Goal: Task Accomplishment & Management: Use online tool/utility

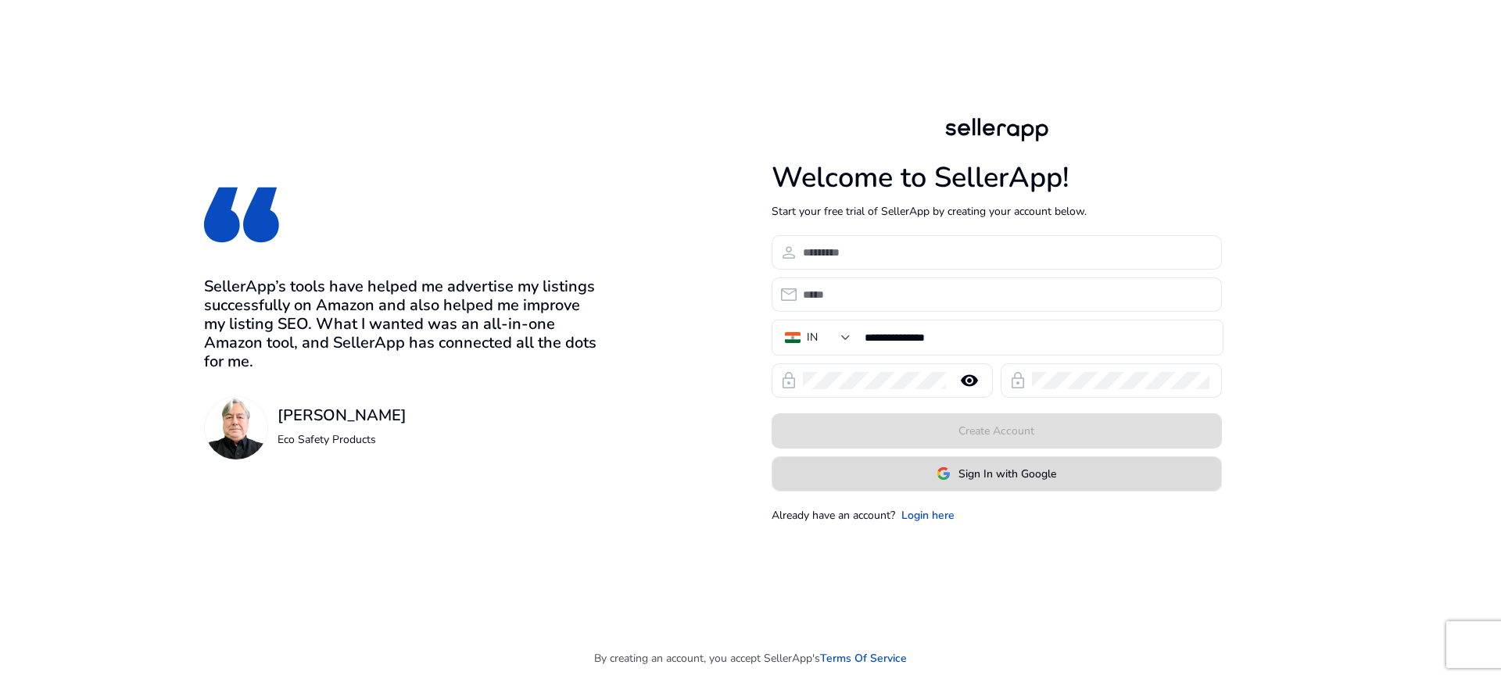
click at [902, 483] on span at bounding box center [996, 474] width 449 height 38
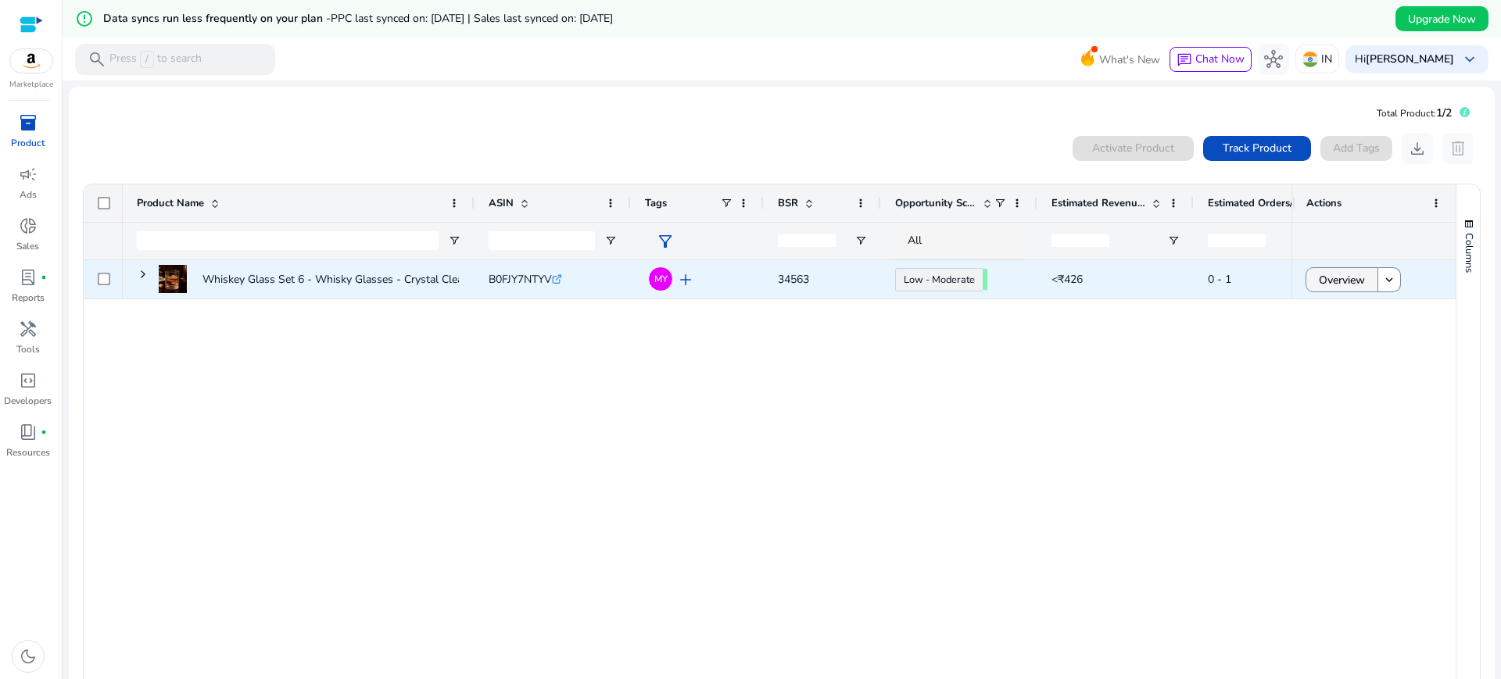
click at [1309, 276] on span at bounding box center [1341, 280] width 71 height 38
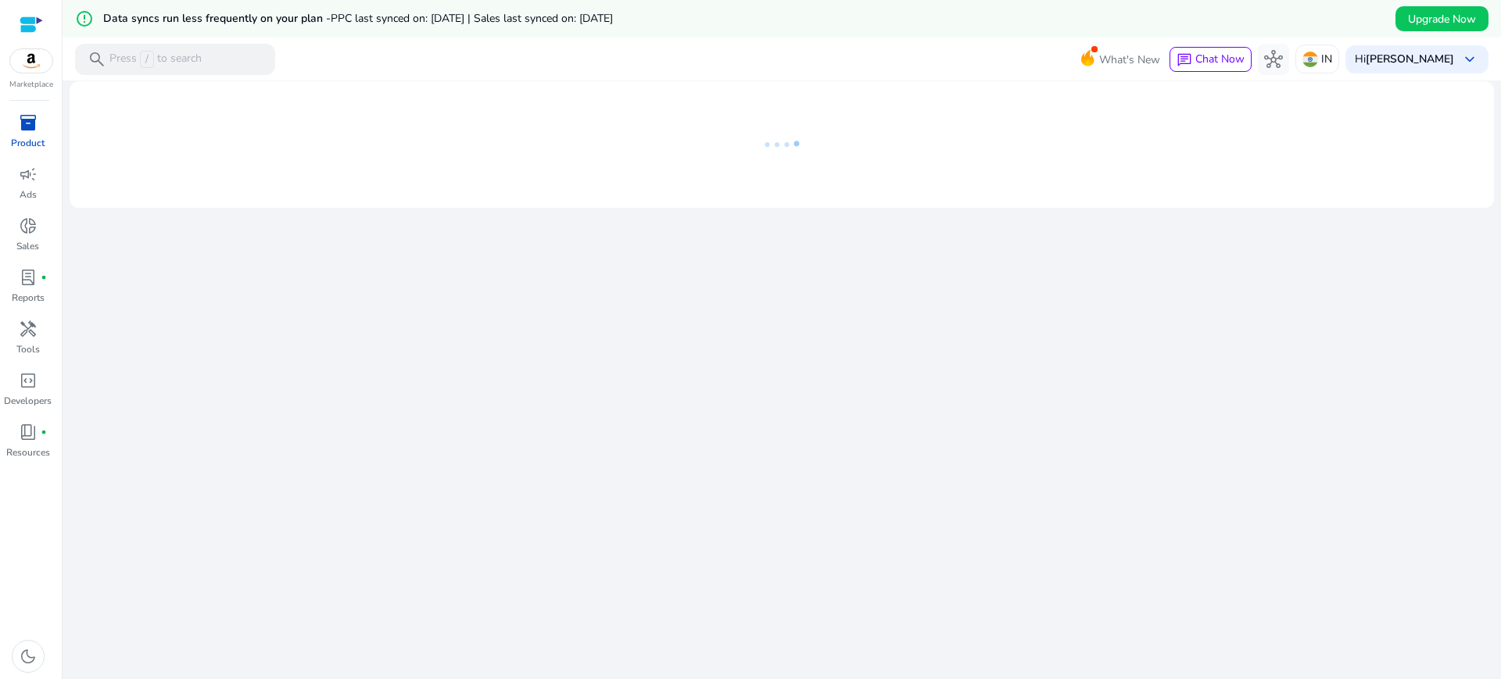
click at [858, 287] on div "We are getting things ready for you..." at bounding box center [782, 399] width 1426 height 636
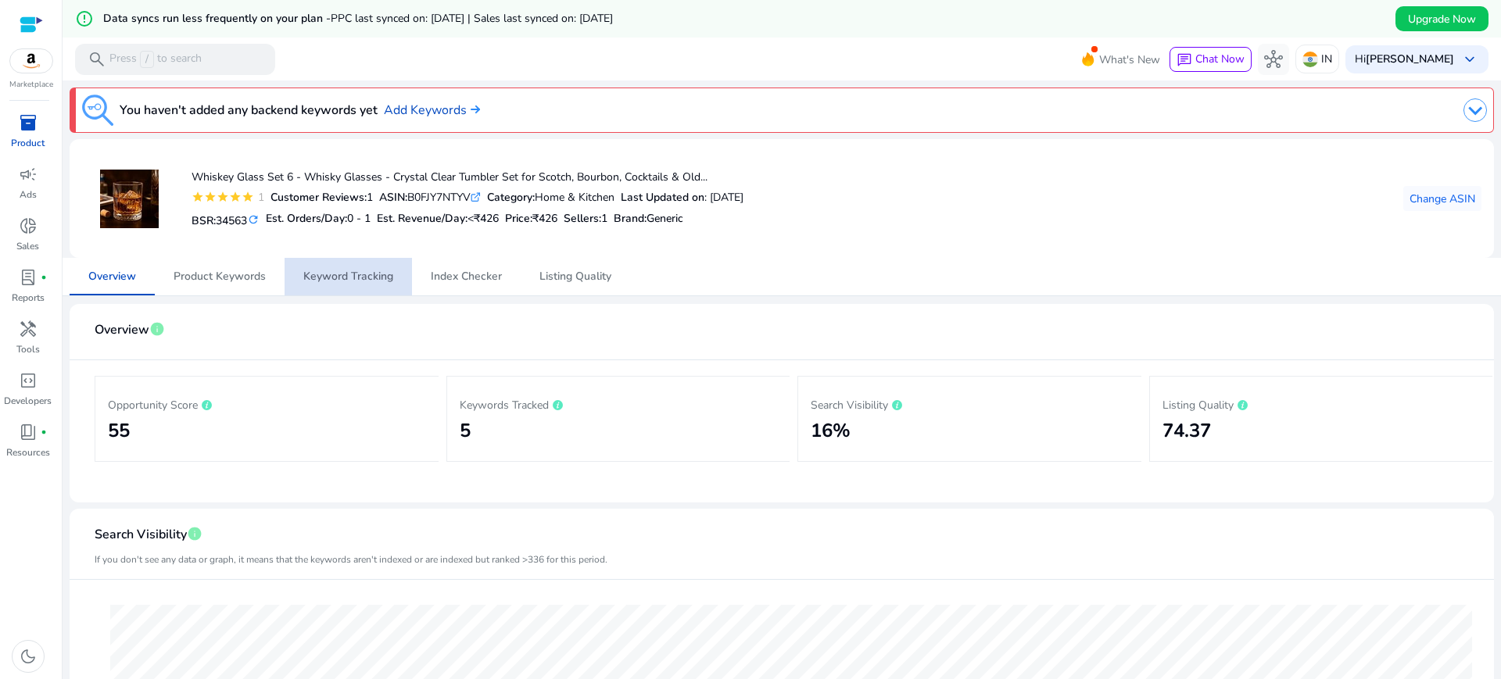
click at [362, 282] on span "Keyword Tracking" at bounding box center [348, 276] width 90 height 11
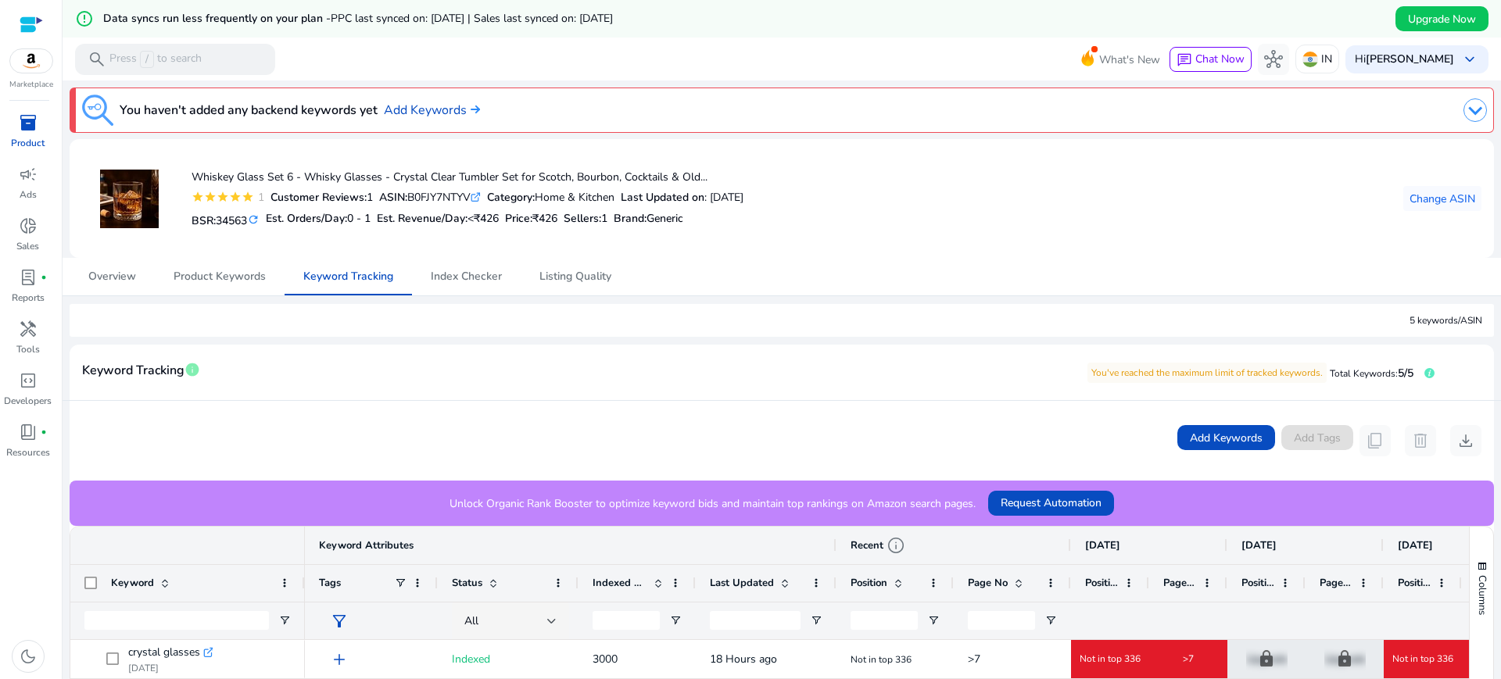
click at [900, 275] on div "Overview Product Keywords Keyword Tracking Index Checker Listing Quality" at bounding box center [782, 277] width 1424 height 38
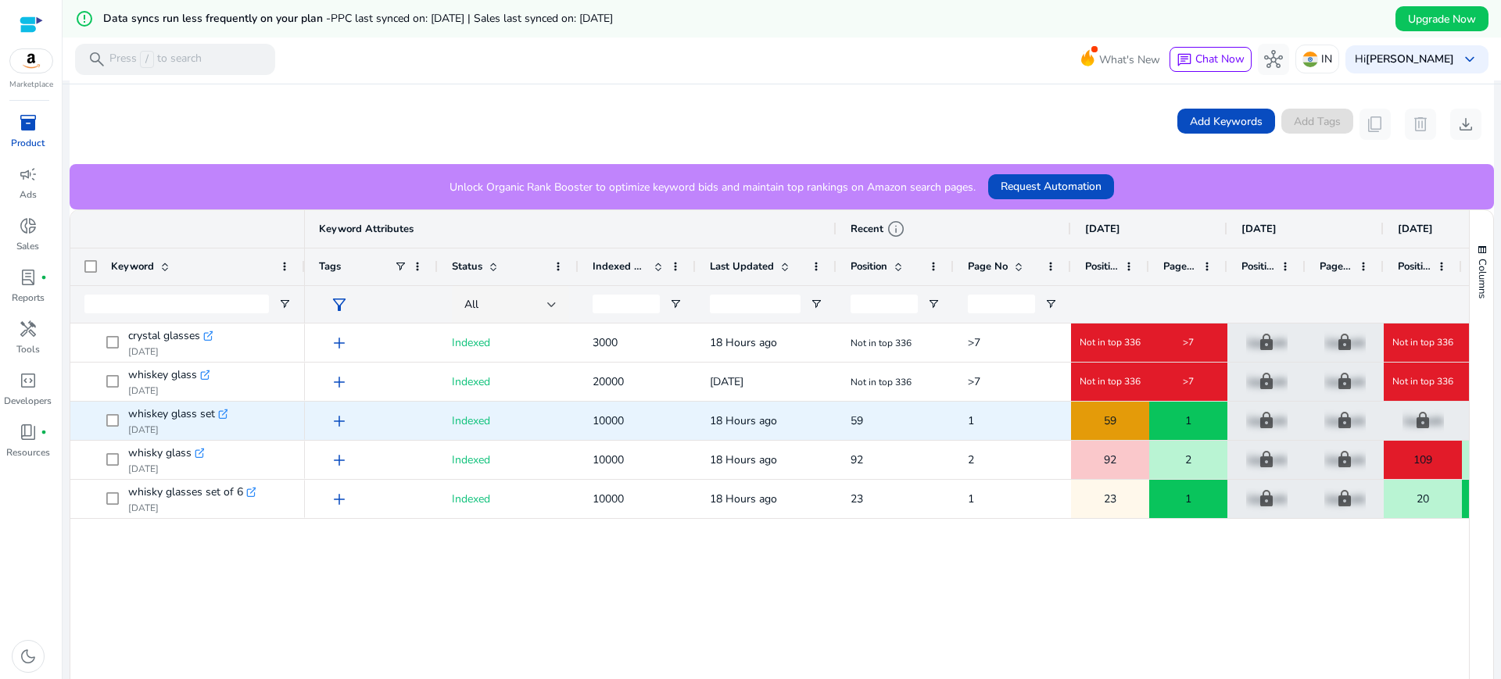
scroll to position [352, 0]
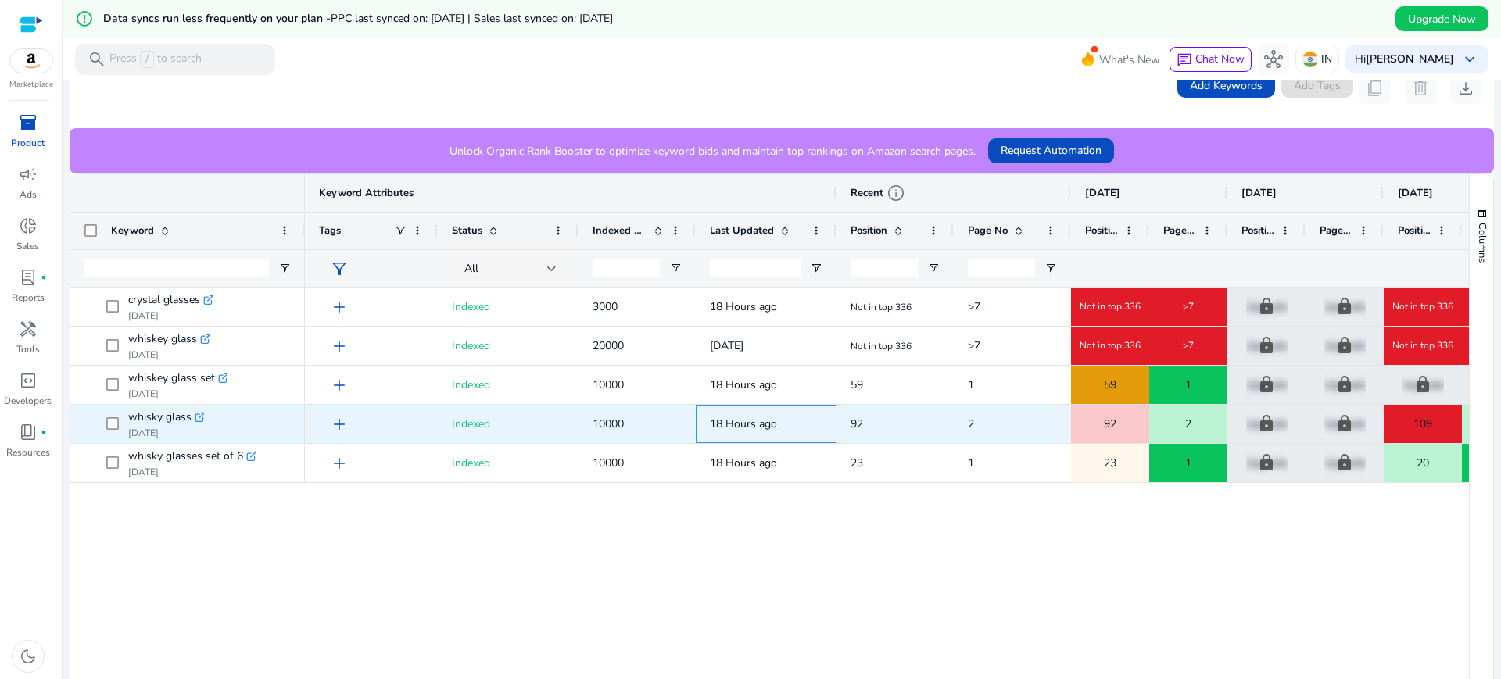
click at [836, 437] on div "18 Hours ago" at bounding box center [766, 424] width 141 height 38
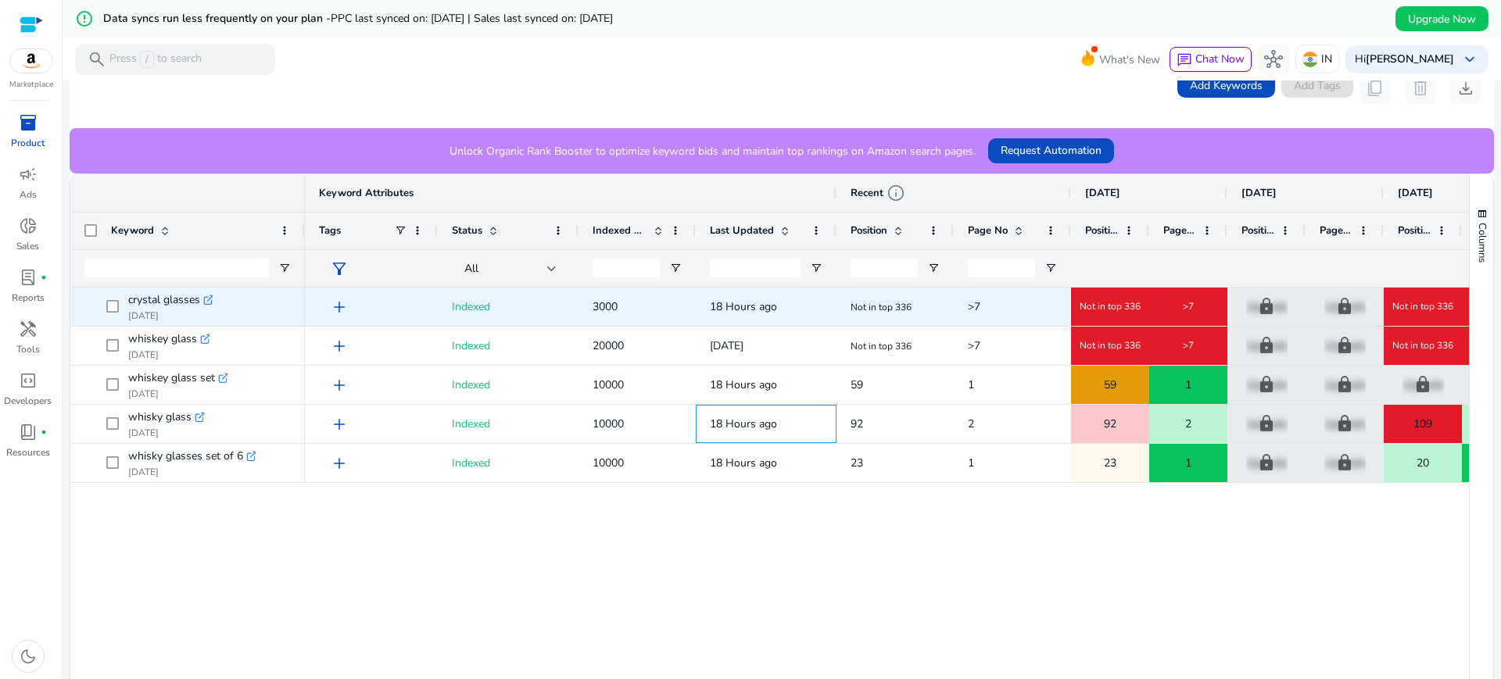
scroll to position [234, 0]
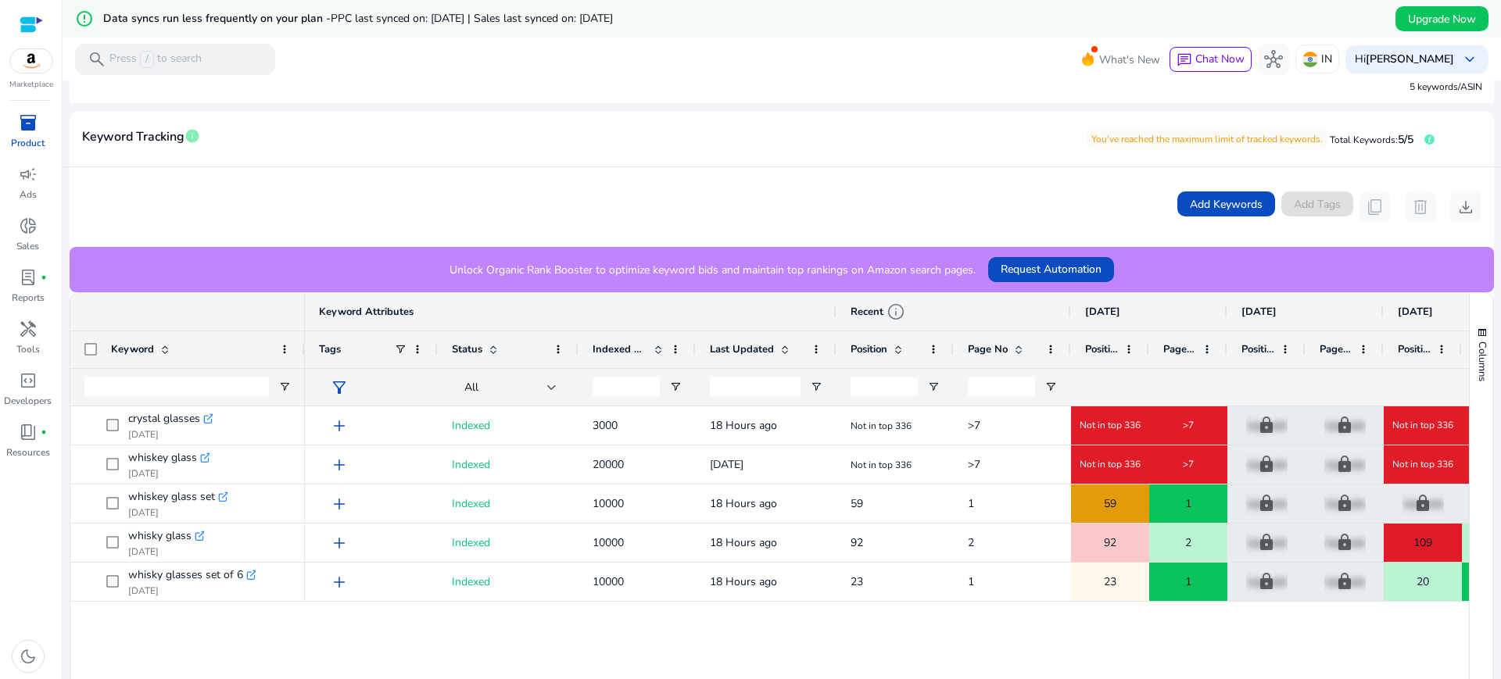
click at [1057, 244] on div "Add Keywords Add Tags content_copy delete download" at bounding box center [782, 207] width 1424 height 80
click at [1050, 265] on span "Request Automation" at bounding box center [1050, 269] width 101 height 16
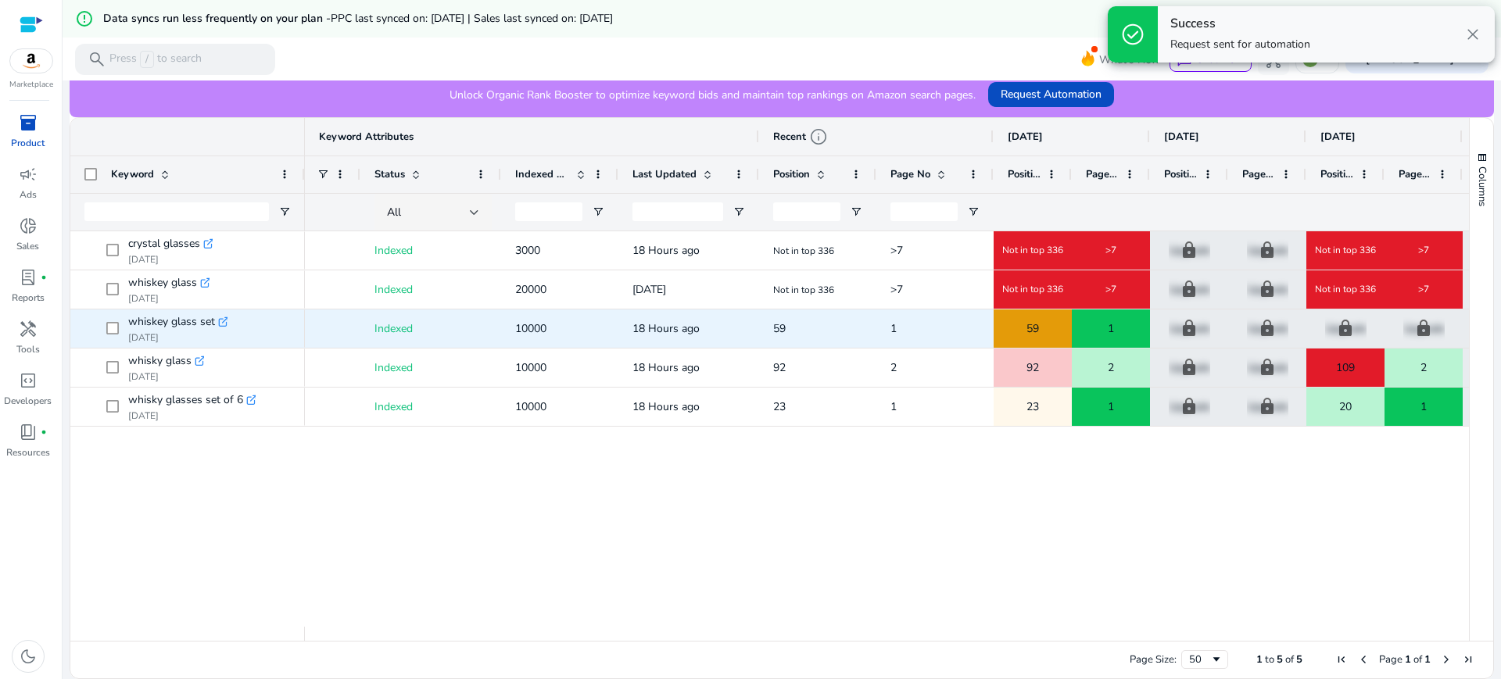
scroll to position [0, 0]
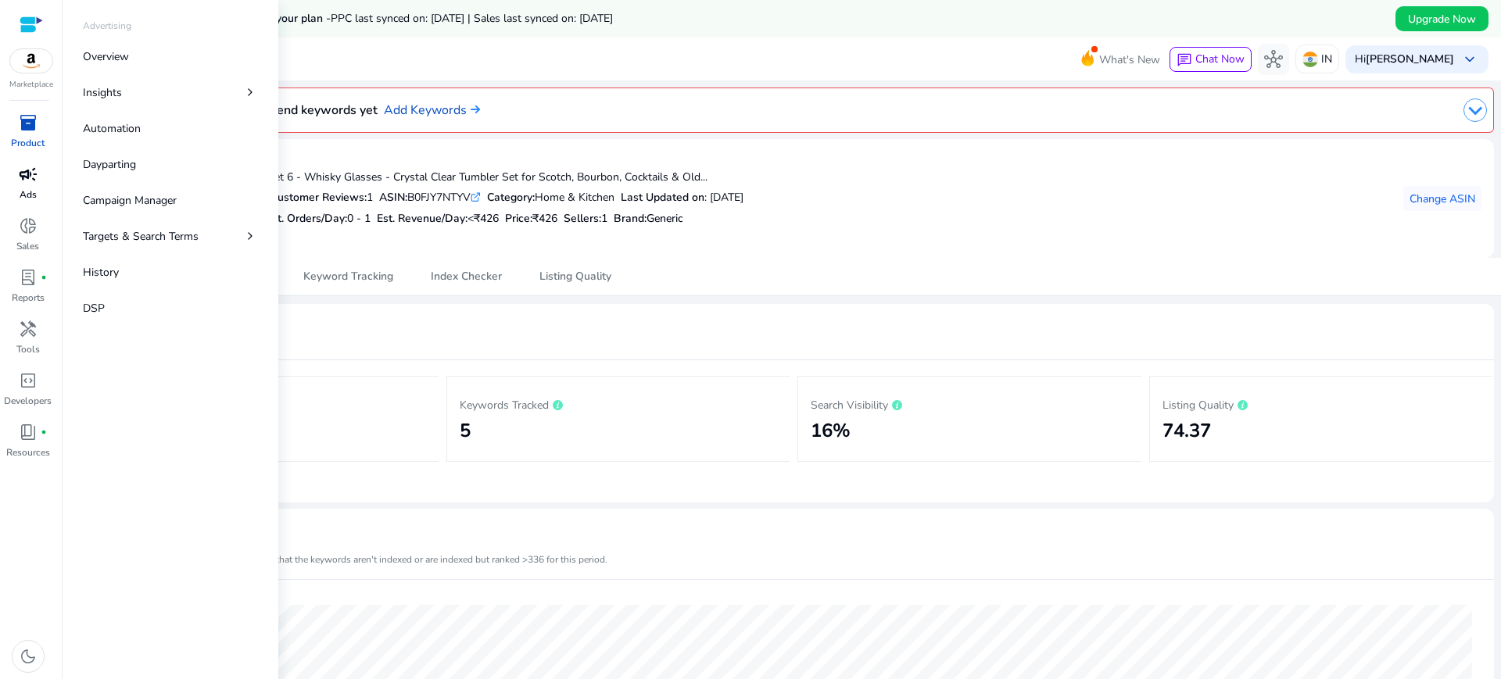
click at [20, 199] on p "Ads" at bounding box center [28, 195] width 17 height 14
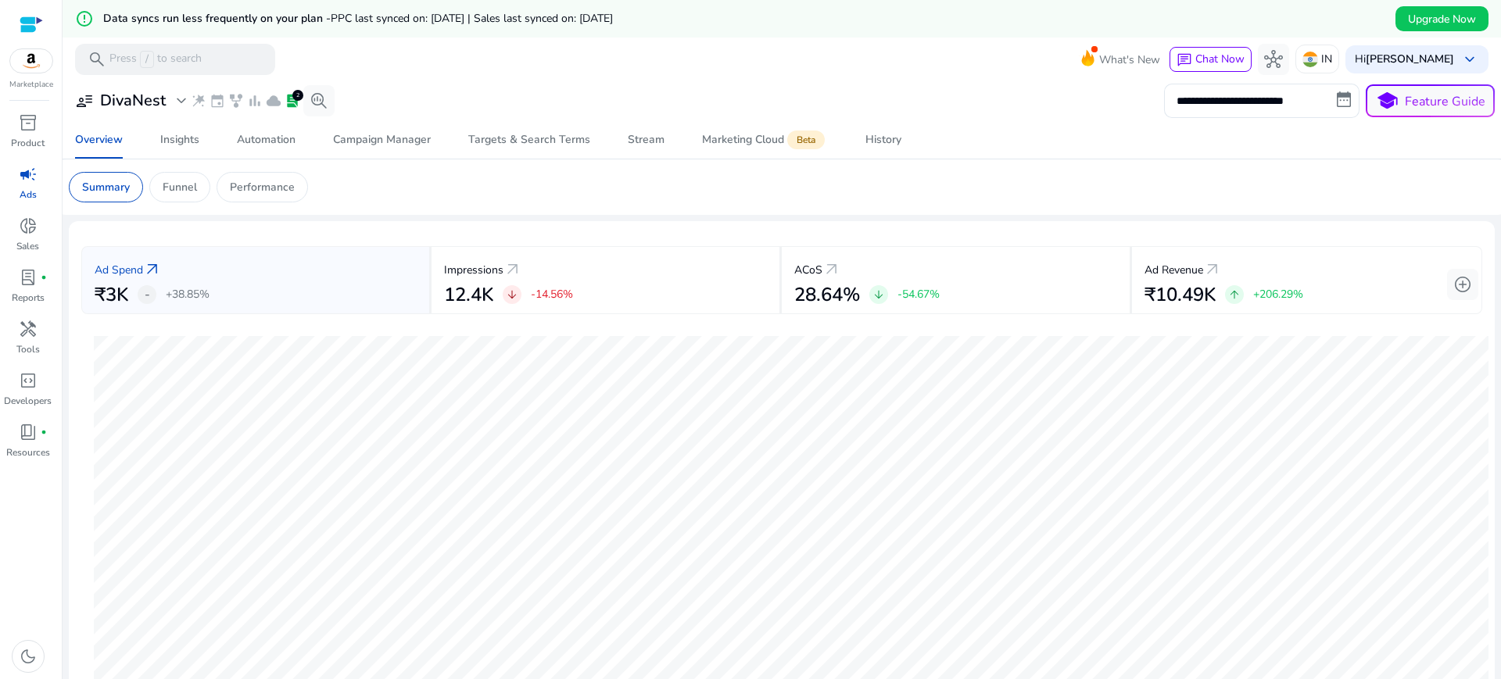
click at [524, 64] on mat-toolbar "search Press / to search What's New chat Chat Now hub IN Hi [PERSON_NAME] keybo…" at bounding box center [782, 59] width 1438 height 43
click at [288, 98] on span "lab_profile" at bounding box center [292, 101] width 16 height 16
